Goal: Task Accomplishment & Management: Use online tool/utility

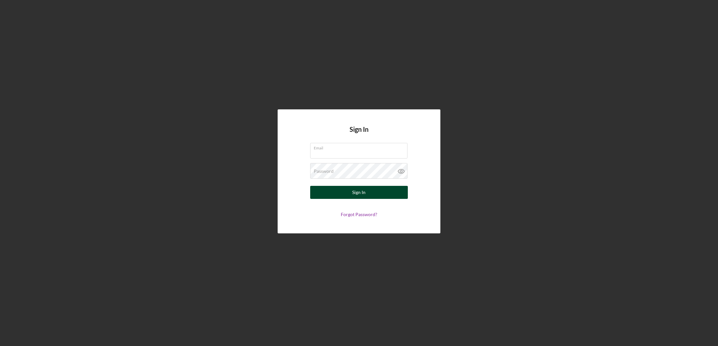
type input "[EMAIL_ADDRESS][DOMAIN_NAME]"
click at [356, 199] on form "Email [EMAIL_ADDRESS][DOMAIN_NAME] Password Sign In Forgot Password?" at bounding box center [359, 180] width 130 height 74
click at [360, 195] on div "Sign In" at bounding box center [359, 192] width 13 height 13
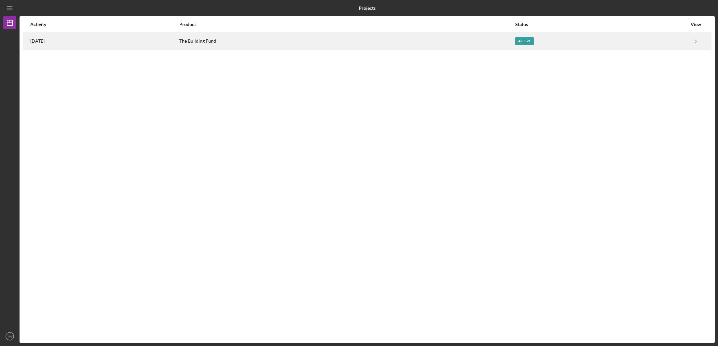
click at [223, 41] on div "The Building Fund" at bounding box center [346, 41] width 335 height 16
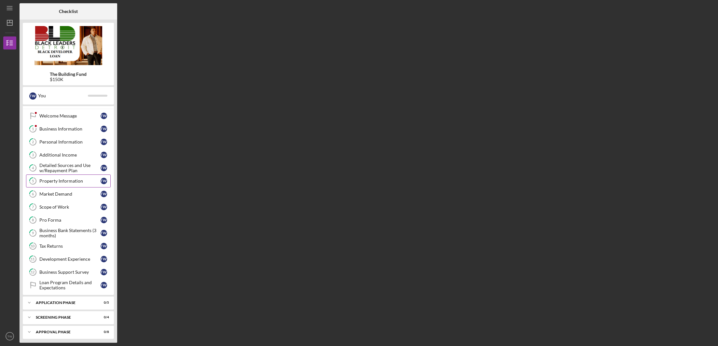
scroll to position [11, 0]
click at [56, 221] on link "8 Pro Forma T W" at bounding box center [68, 219] width 85 height 13
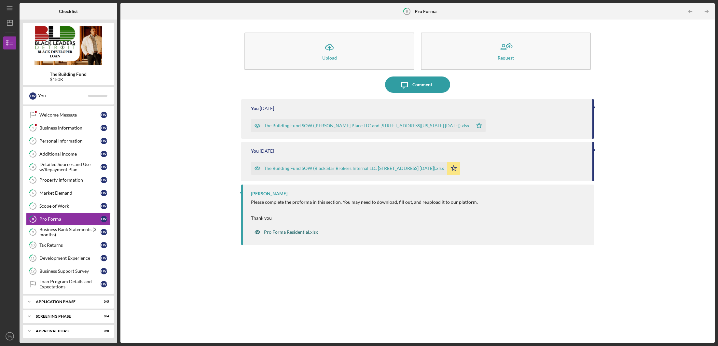
click at [285, 232] on div "Pro Forma Residential.xlsx" at bounding box center [291, 232] width 54 height 5
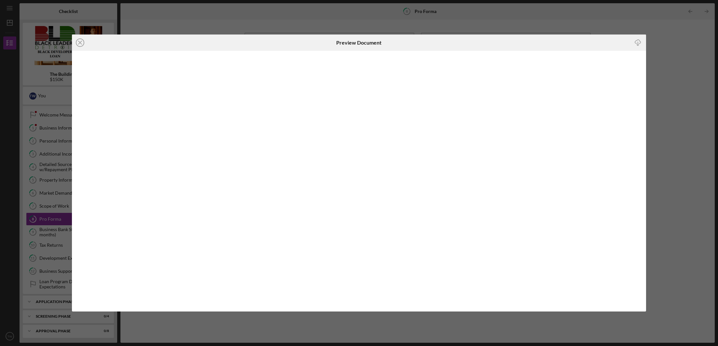
click at [638, 44] on line "button" at bounding box center [638, 44] width 0 height 4
click at [78, 45] on icon "Icon/Close" at bounding box center [80, 43] width 16 height 16
